Goal: Transaction & Acquisition: Book appointment/travel/reservation

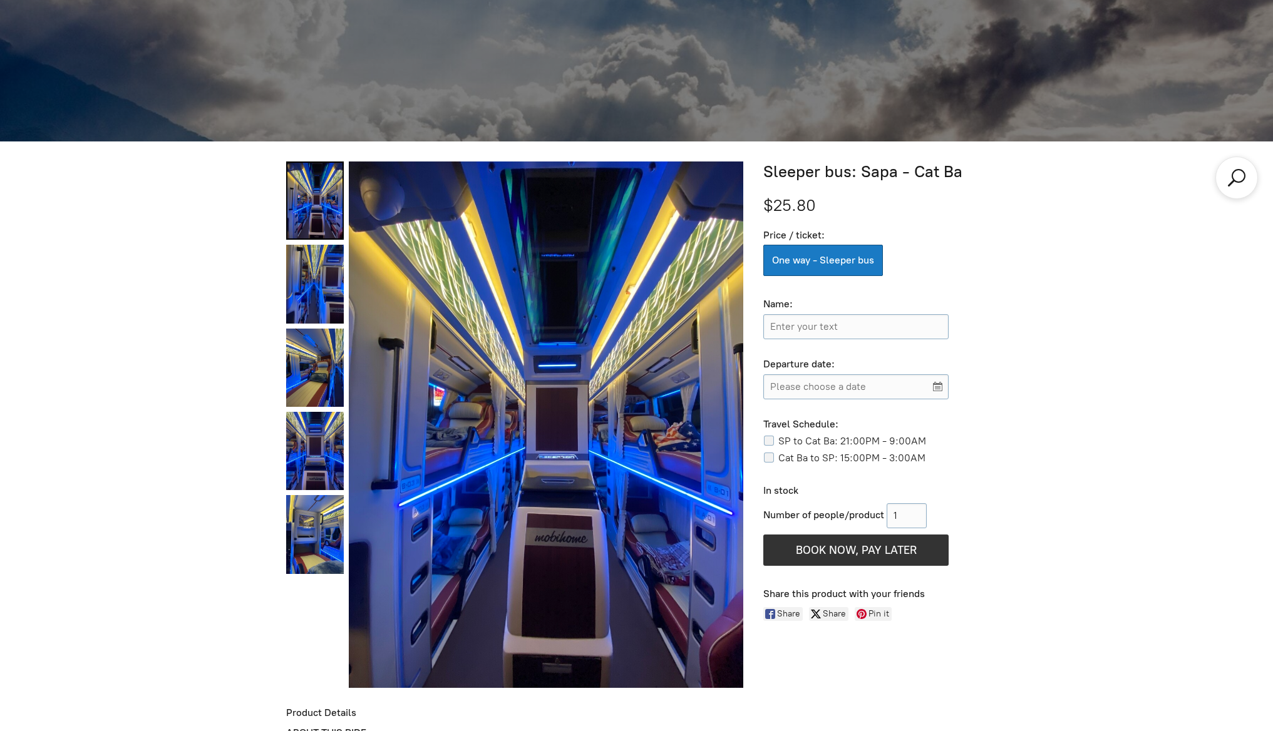
scroll to position [594, 0]
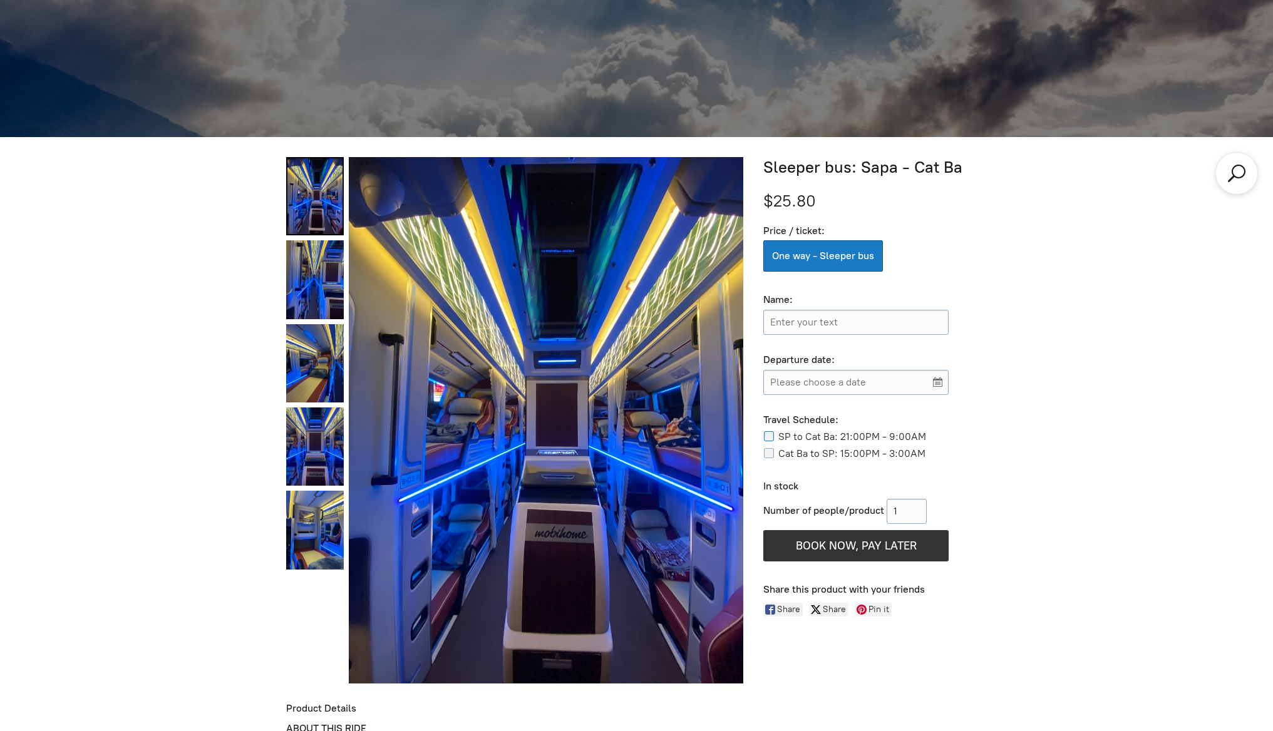
click at [768, 435] on input "SP to Cat Ba: 21:00PM - 9:00AM" at bounding box center [770, 436] width 15 height 10
checkbox input "true"
click at [818, 386] on input "Please choose a date" at bounding box center [855, 382] width 185 height 25
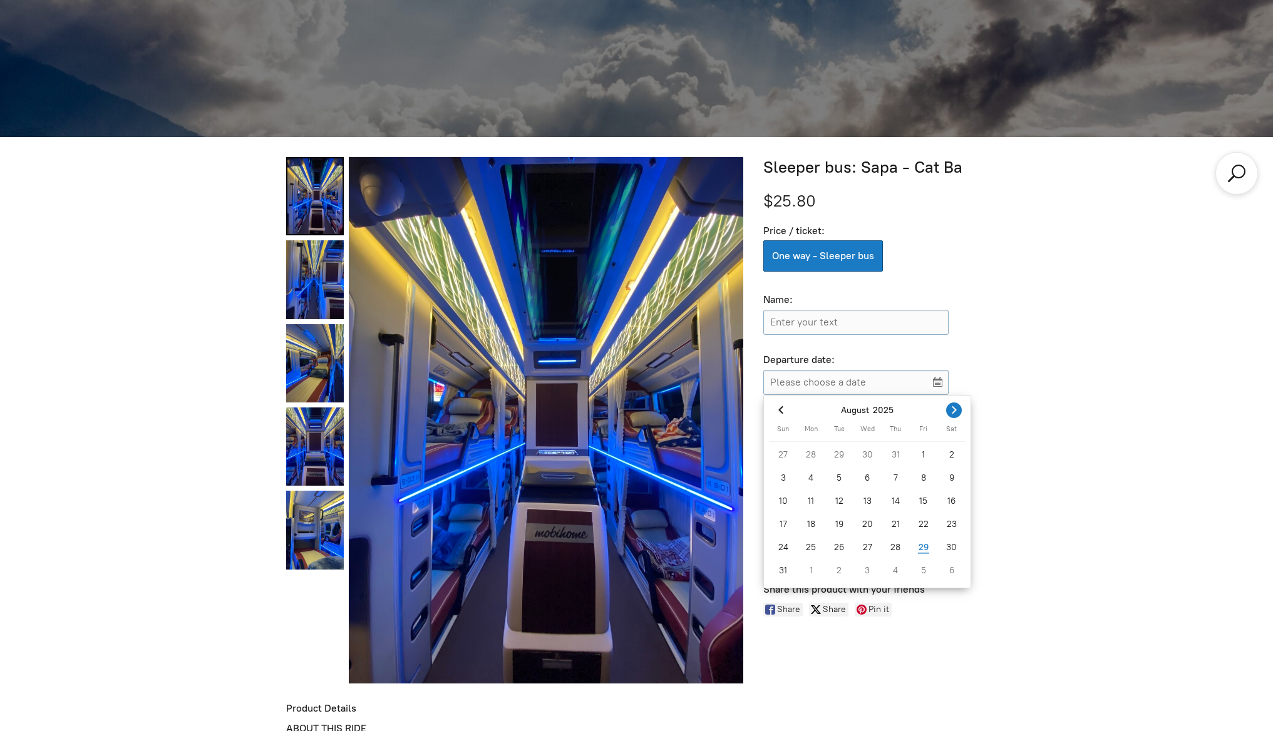
click at [955, 408] on icon "Next month" at bounding box center [954, 410] width 13 height 13
click at [839, 500] on div "16" at bounding box center [839, 501] width 28 height 20
type input "[DATE]"
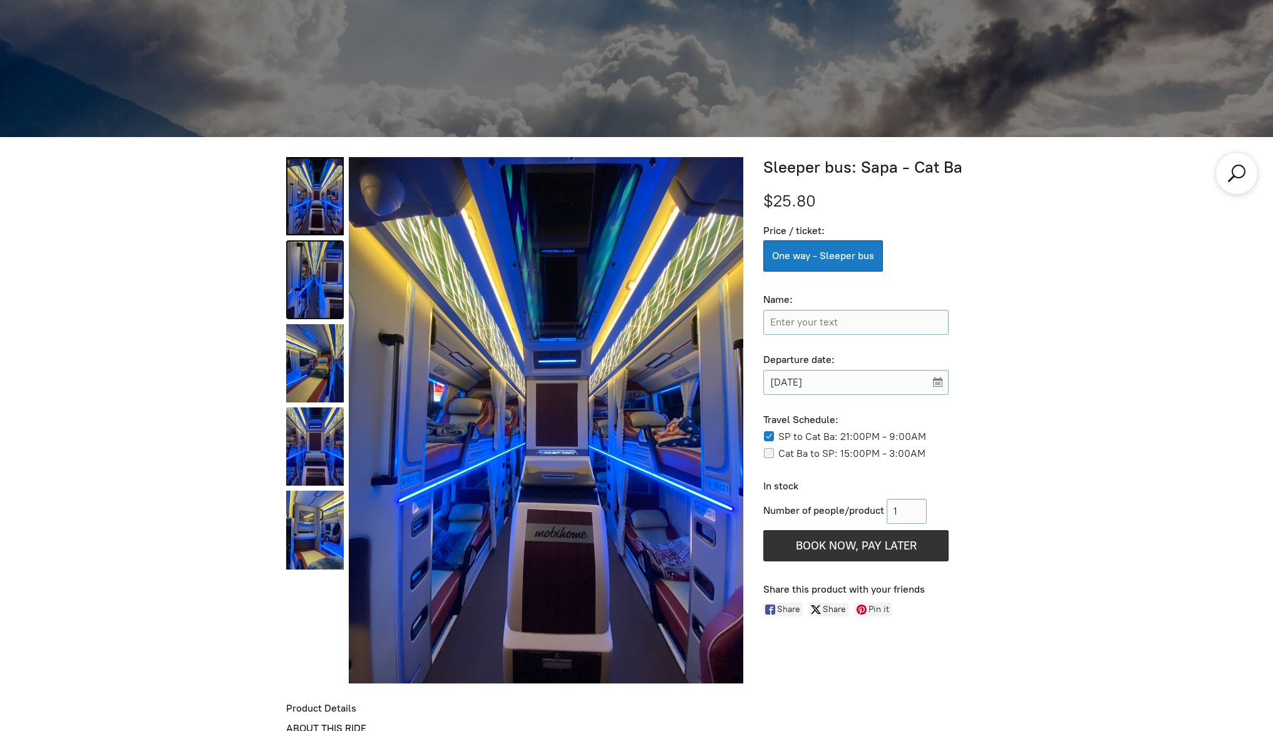
click at [317, 265] on link "Sleeper bus: Sapa - Cat Ba 1" at bounding box center [315, 279] width 58 height 78
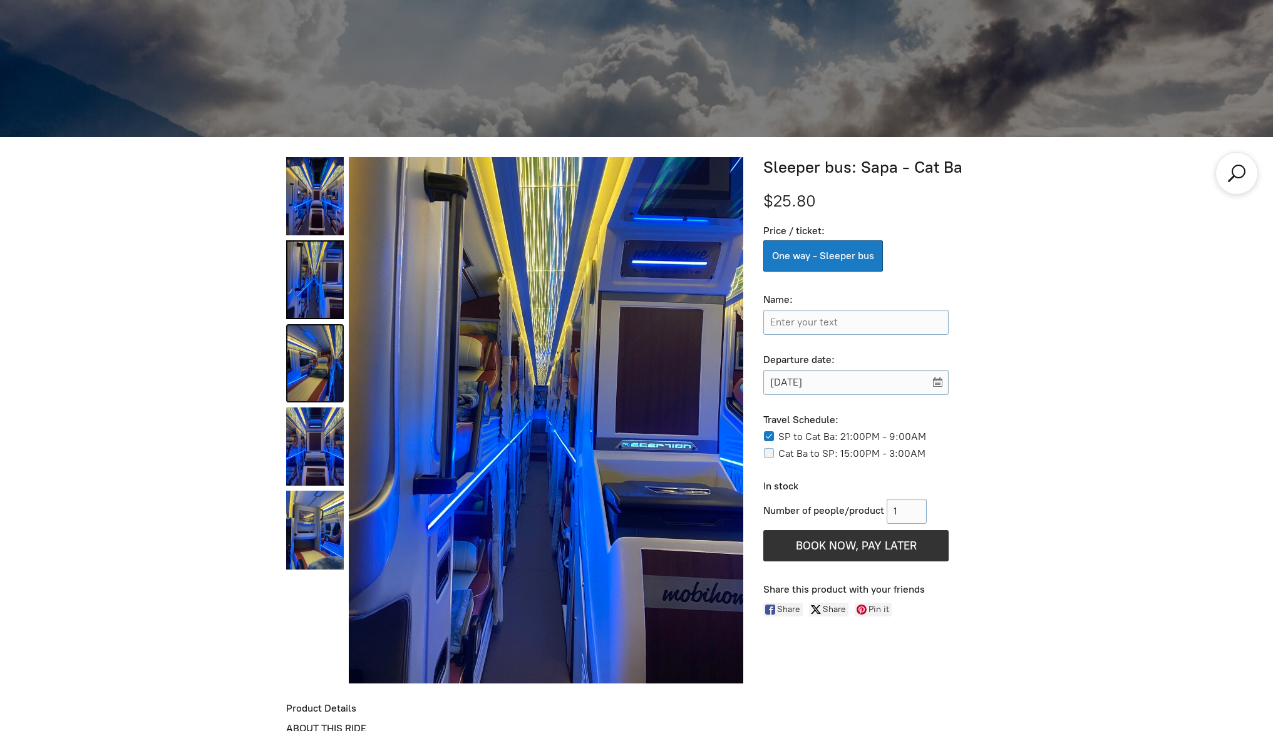
click at [321, 334] on link "Sleeper bus: Sapa - Cat Ba 2" at bounding box center [315, 363] width 58 height 78
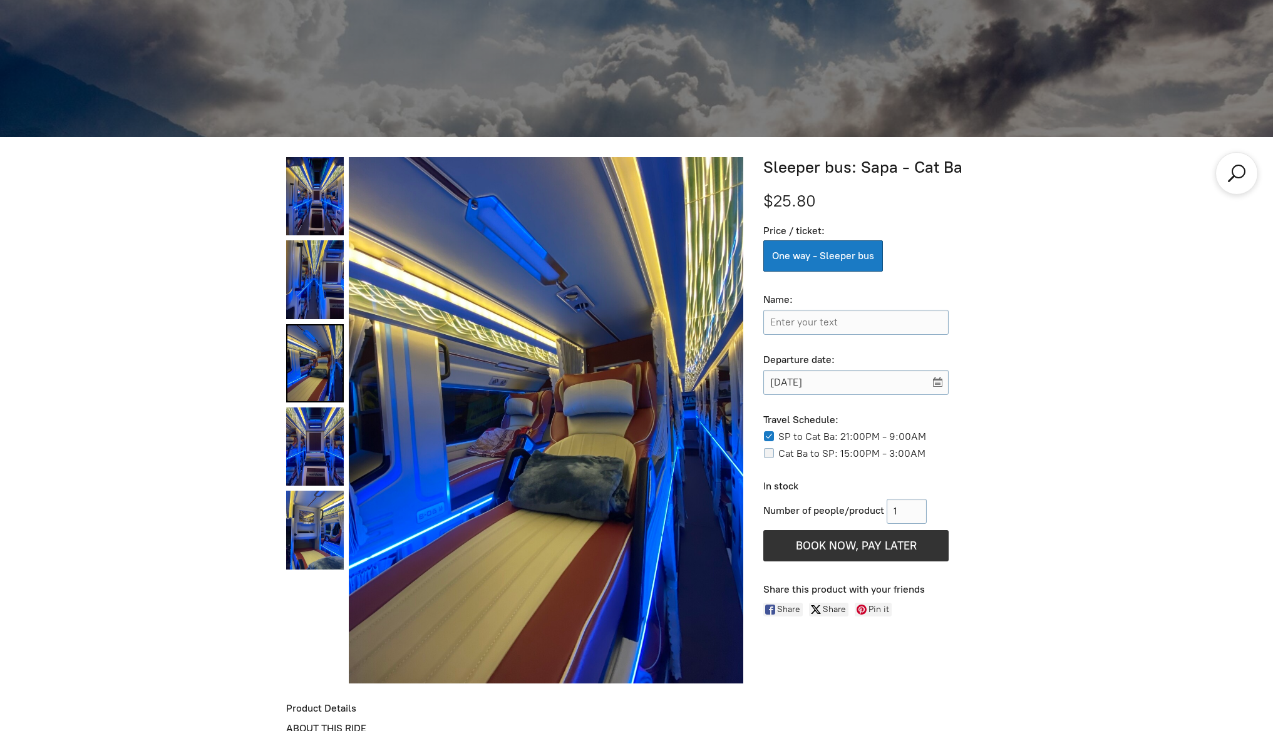
click at [331, 400] on link "Sleeper bus: Sapa - Cat Ba 2" at bounding box center [315, 363] width 58 height 78
click at [314, 441] on link "Sleeper bus: Sapa - Cat Ba 3" at bounding box center [315, 447] width 58 height 78
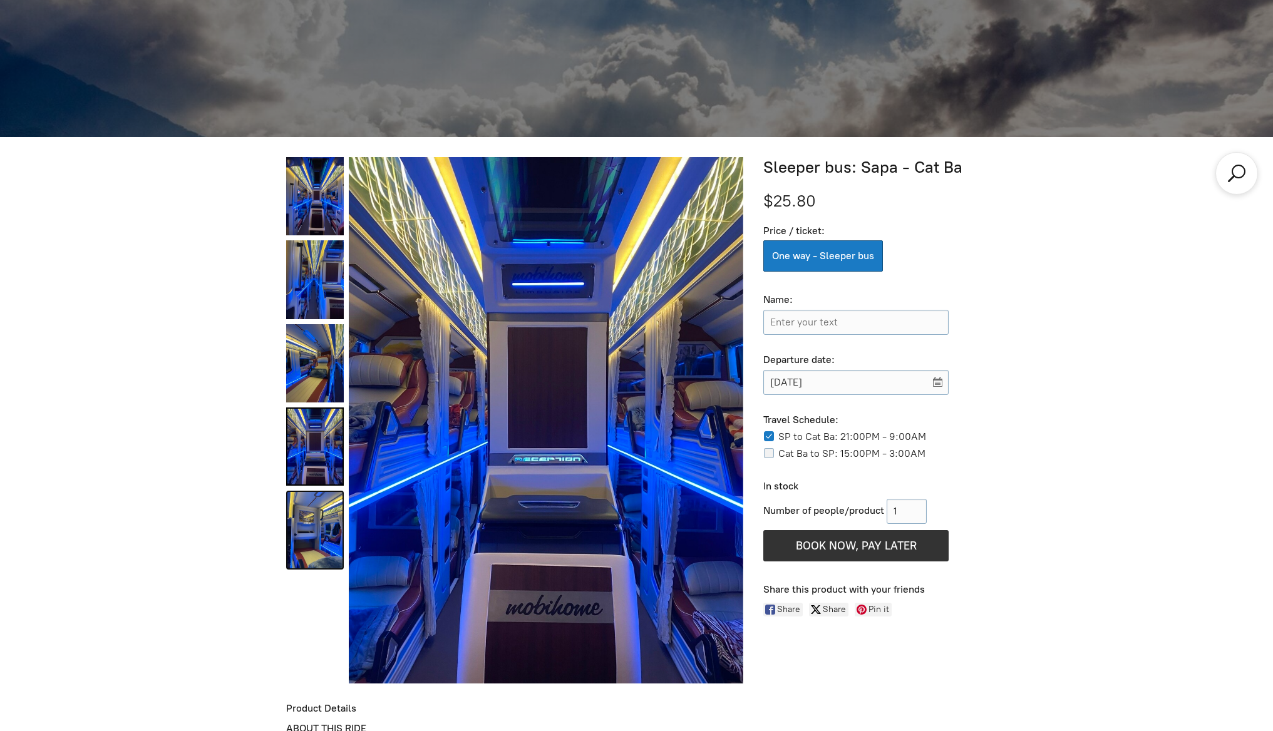
click at [314, 510] on link "Sleeper bus: Sapa - Cat Ba 4" at bounding box center [315, 530] width 58 height 78
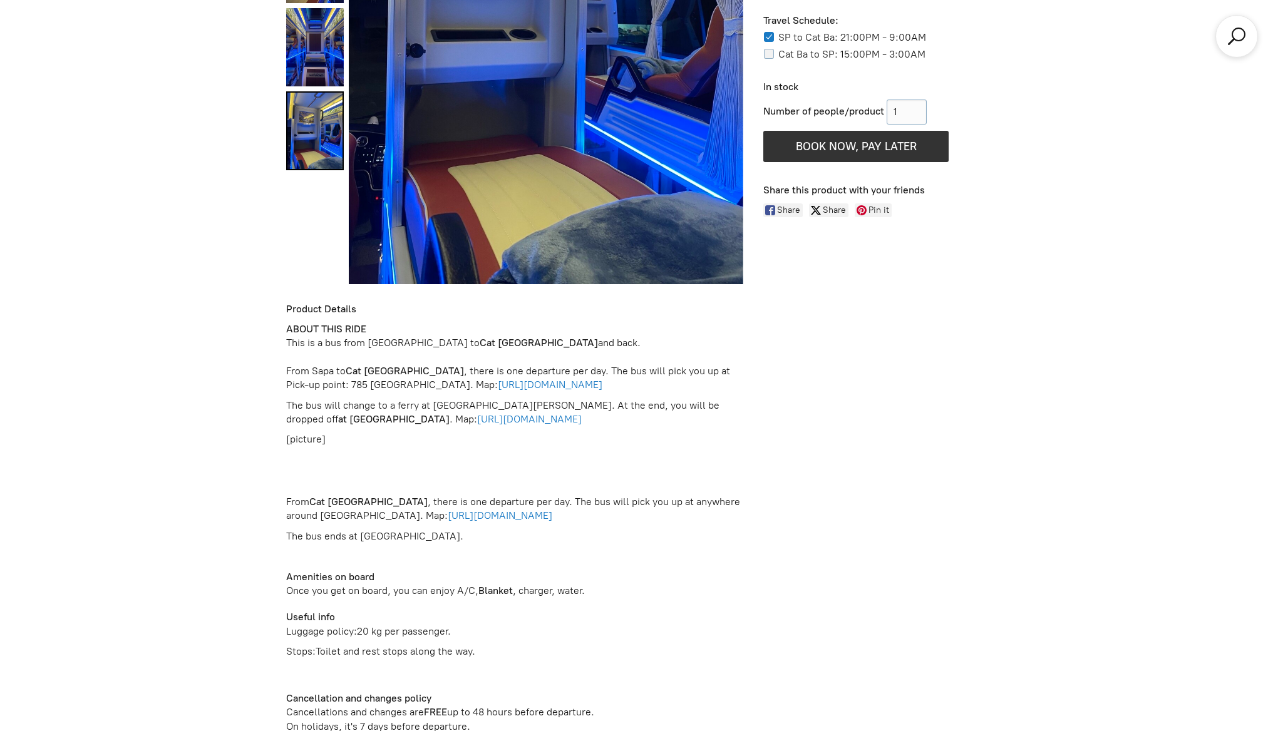
scroll to position [998, 0]
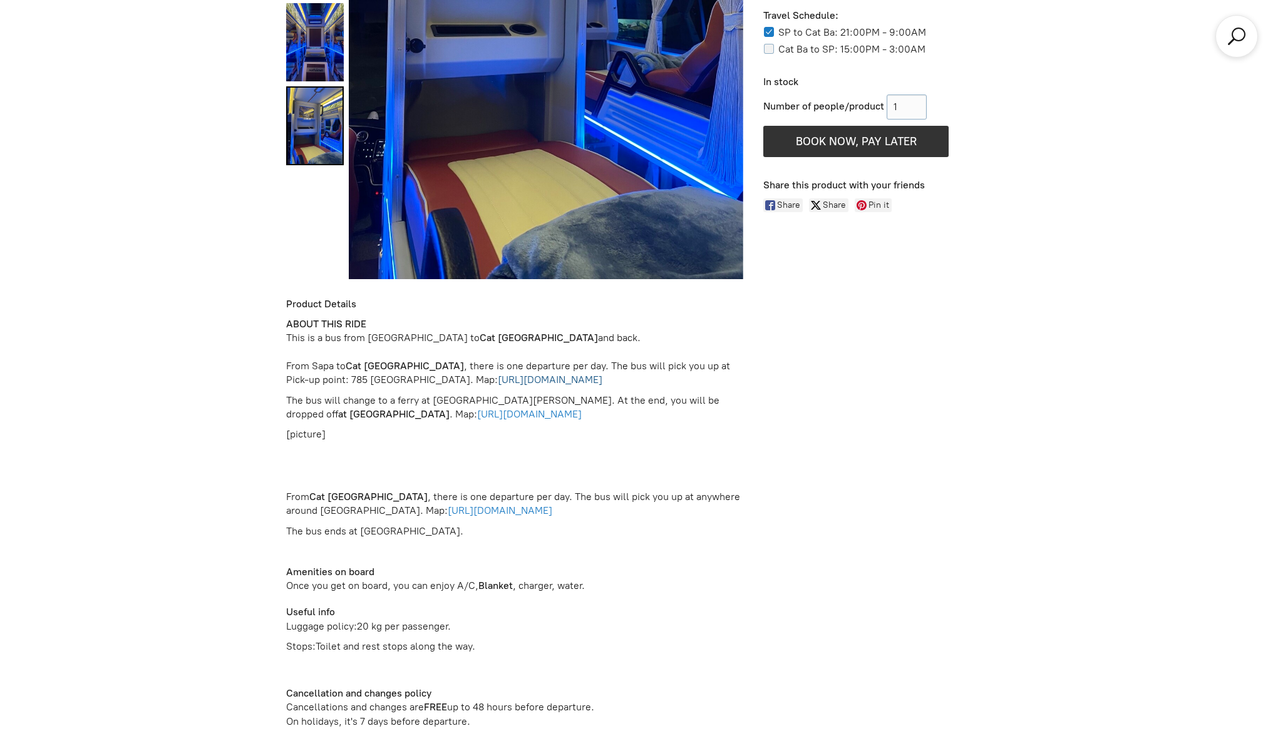
click at [539, 377] on link "[URL][DOMAIN_NAME]" at bounding box center [550, 380] width 105 height 12
